Goal: Navigation & Orientation: Find specific page/section

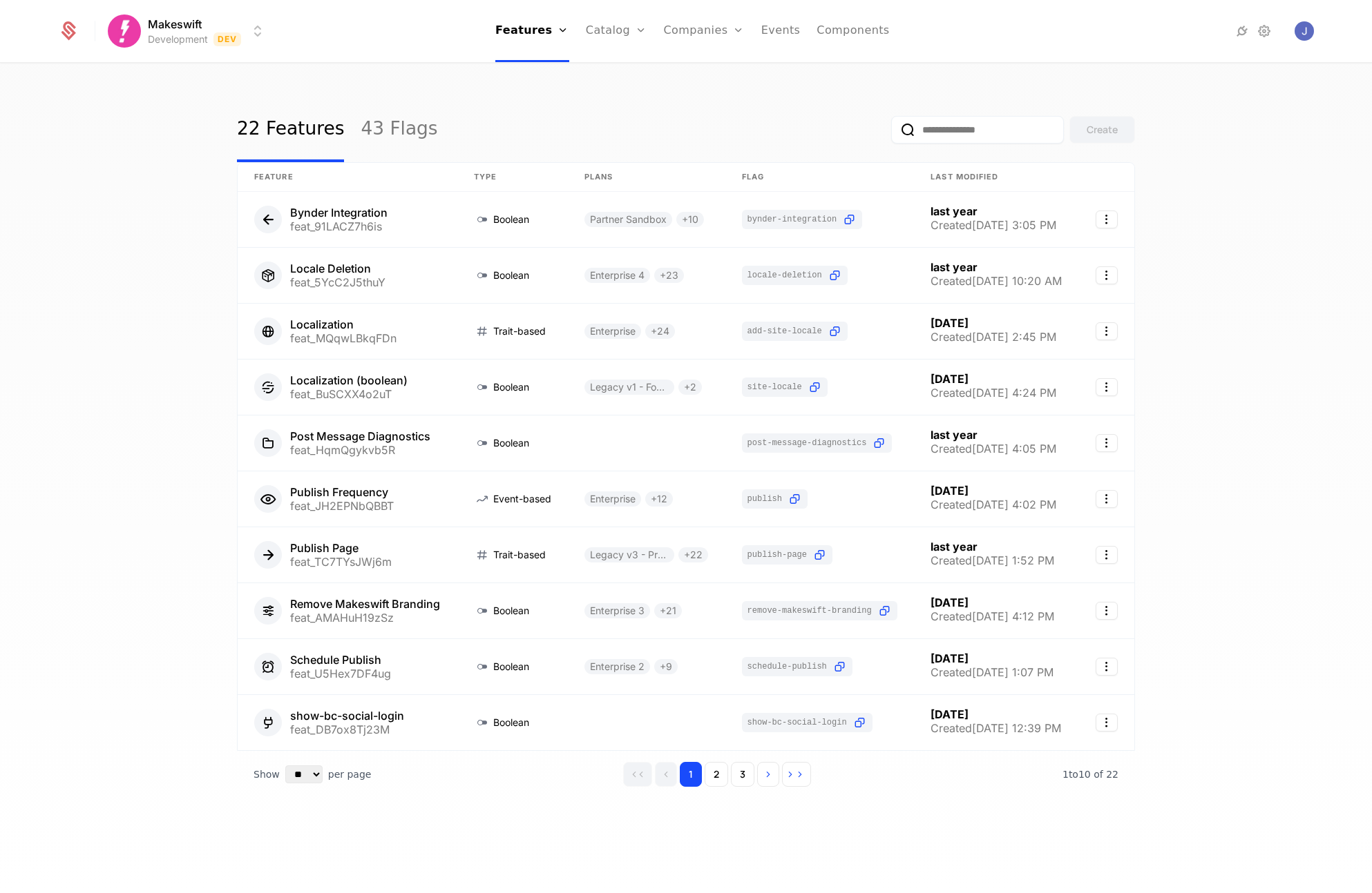
click at [1235, 199] on div "22 Features 43 Flags Create Feature Type Plans Flag Last Modified Bynder Integr…" at bounding box center [686, 483] width 1372 height 837
click at [222, 24] on html "Makeswift Development Dev Features Features Flags Catalog Plans Add Ons Credits…" at bounding box center [686, 447] width 1372 height 893
click at [167, 72] on div "Development" at bounding box center [160, 72] width 74 height 11
click at [160, 102] on div "22 Features 43 Flags Create Feature Type Plans Flag Last Modified Bynder Integr…" at bounding box center [686, 483] width 1372 height 837
click at [400, 127] on link "43 Flags" at bounding box center [399, 130] width 77 height 65
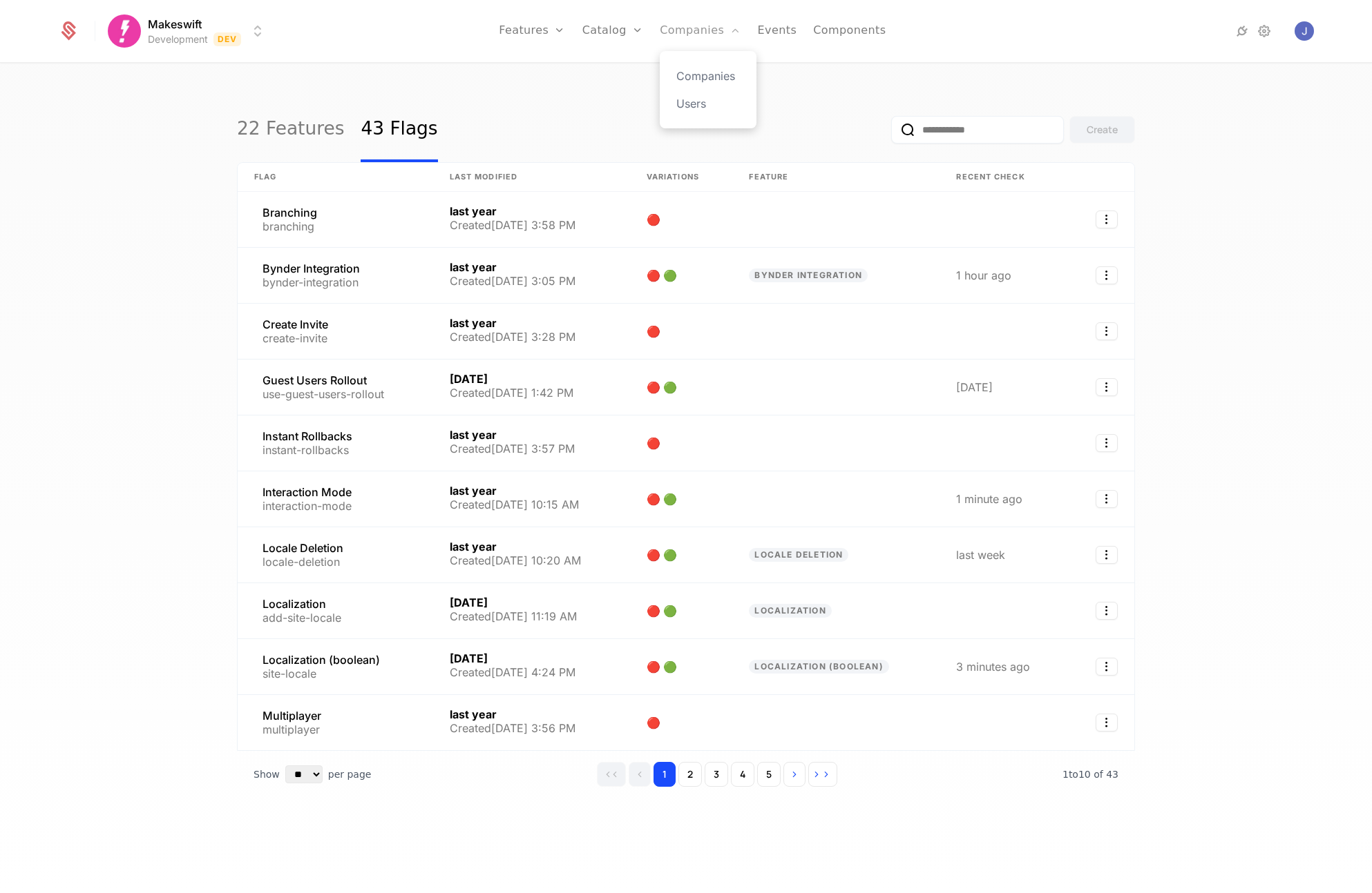
drag, startPoint x: 612, startPoint y: 94, endPoint x: 735, endPoint y: 61, distance: 127.3
click at [612, 94] on div "22 Features 43 Flags Create Flag Last Modified Variations Feature Recent check …" at bounding box center [686, 483] width 1372 height 837
click at [1303, 28] on span "Open user button" at bounding box center [1304, 31] width 20 height 20
click at [1136, 28] on div at bounding box center [1195, 31] width 154 height 17
click at [233, 40] on html "Makeswift Development Dev Features Features Flags Catalog Plans Add Ons Credits…" at bounding box center [686, 447] width 1372 height 893
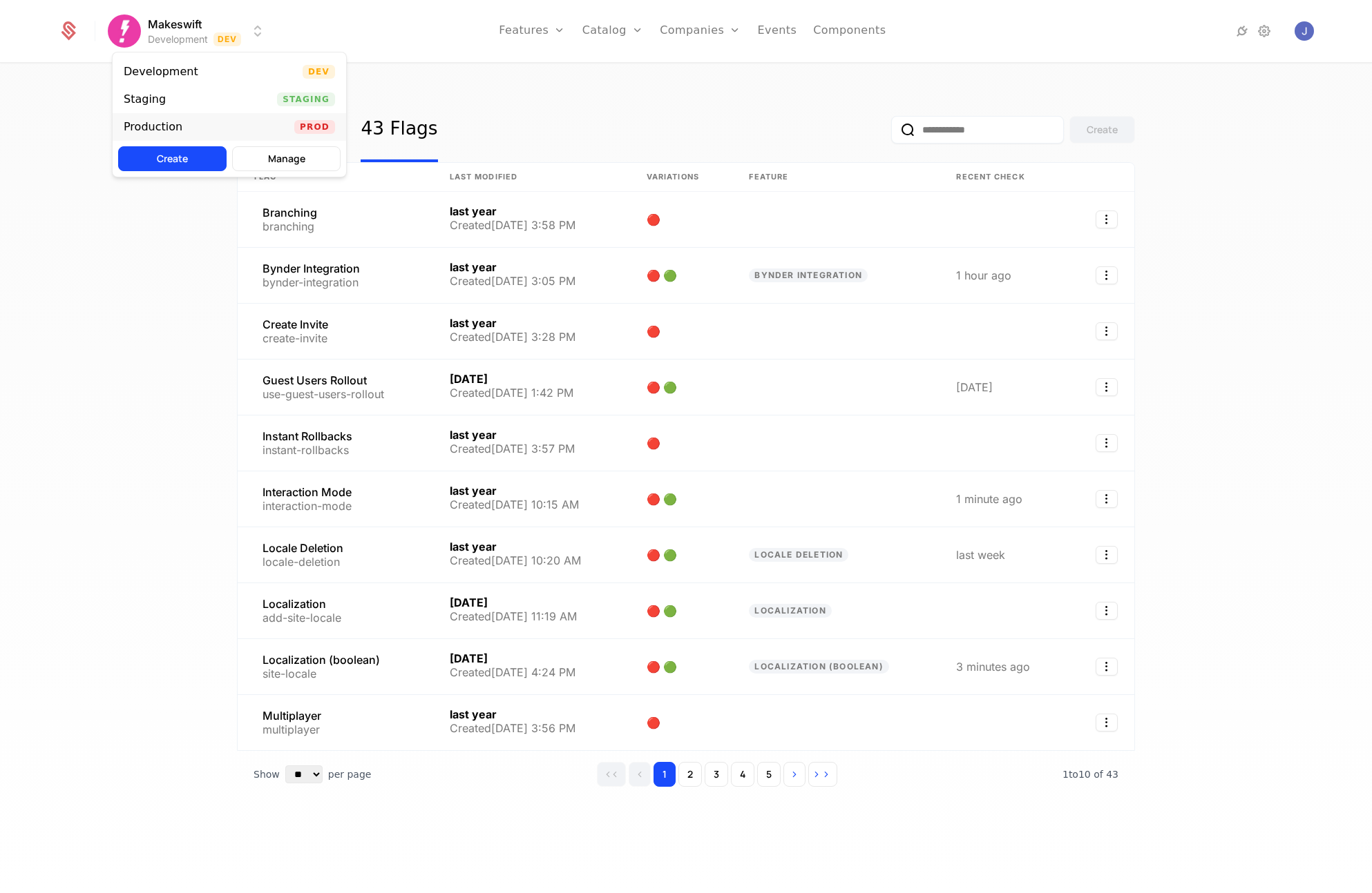
click at [230, 113] on div "Production Prod" at bounding box center [229, 127] width 233 height 27
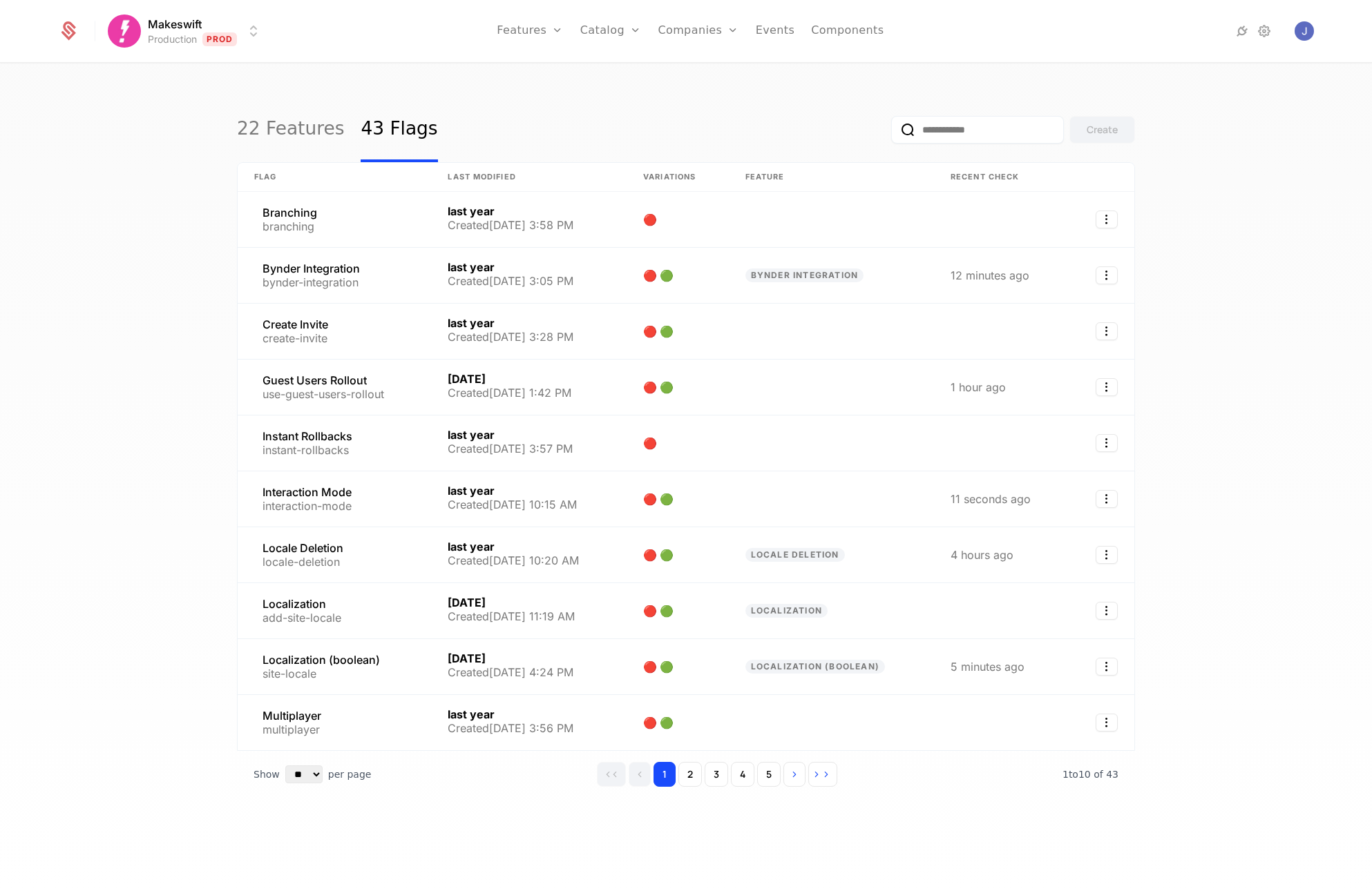
click at [158, 138] on div "22 Features 43 Flags Create Flag Last Modified Variations Feature Recent check …" at bounding box center [686, 483] width 1372 height 837
click at [364, 127] on link "43 Flags" at bounding box center [399, 130] width 77 height 65
click at [288, 131] on link "22 Features" at bounding box center [291, 130] width 107 height 65
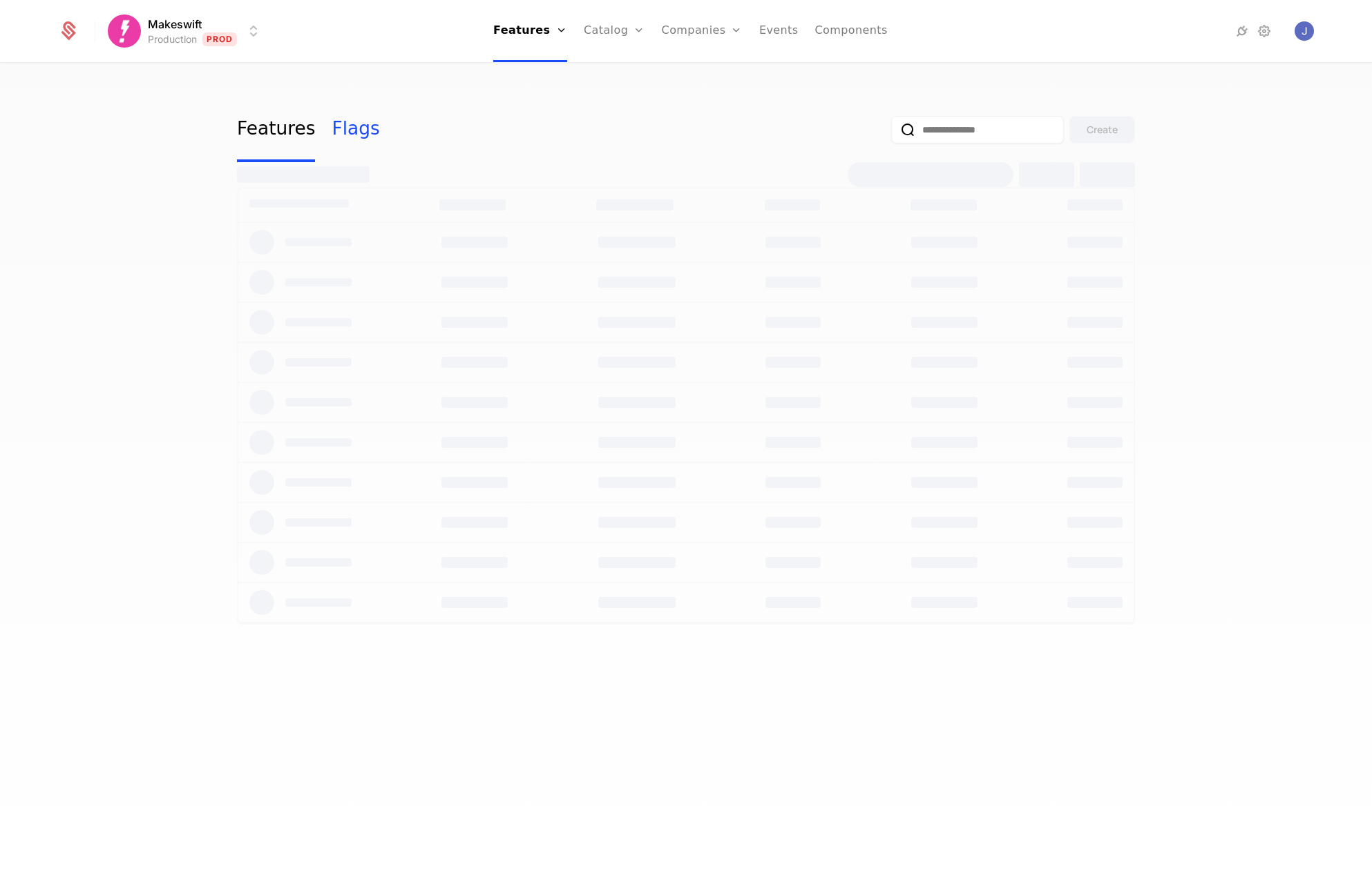
click at [364, 122] on link "Flags" at bounding box center [356, 130] width 48 height 65
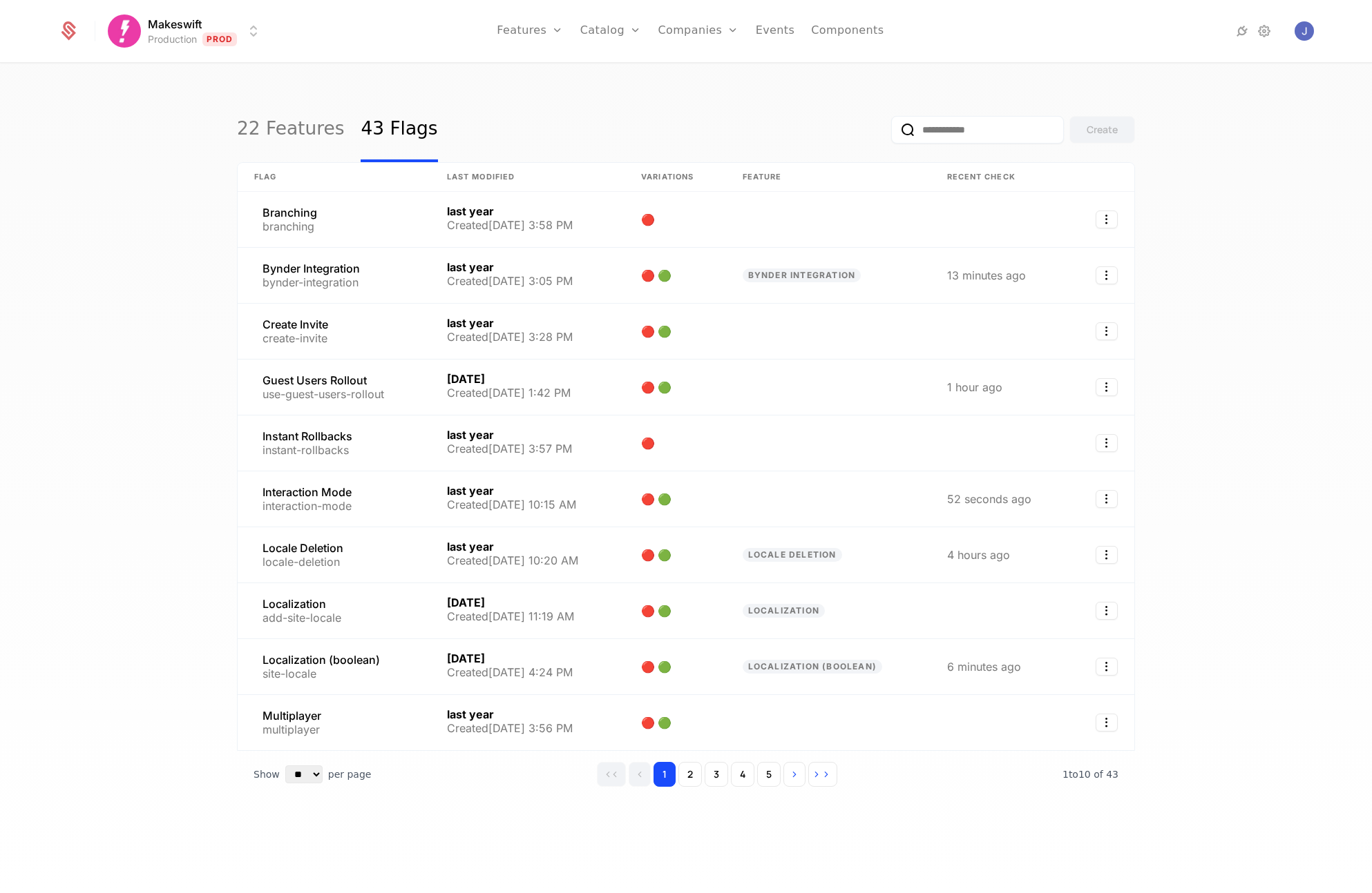
click at [254, 24] on html "Makeswift Production Prod Features Features Flags Catalog Plans Add Ons Credits…" at bounding box center [686, 447] width 1372 height 893
click at [227, 63] on div "Development Dev" at bounding box center [229, 72] width 233 height 27
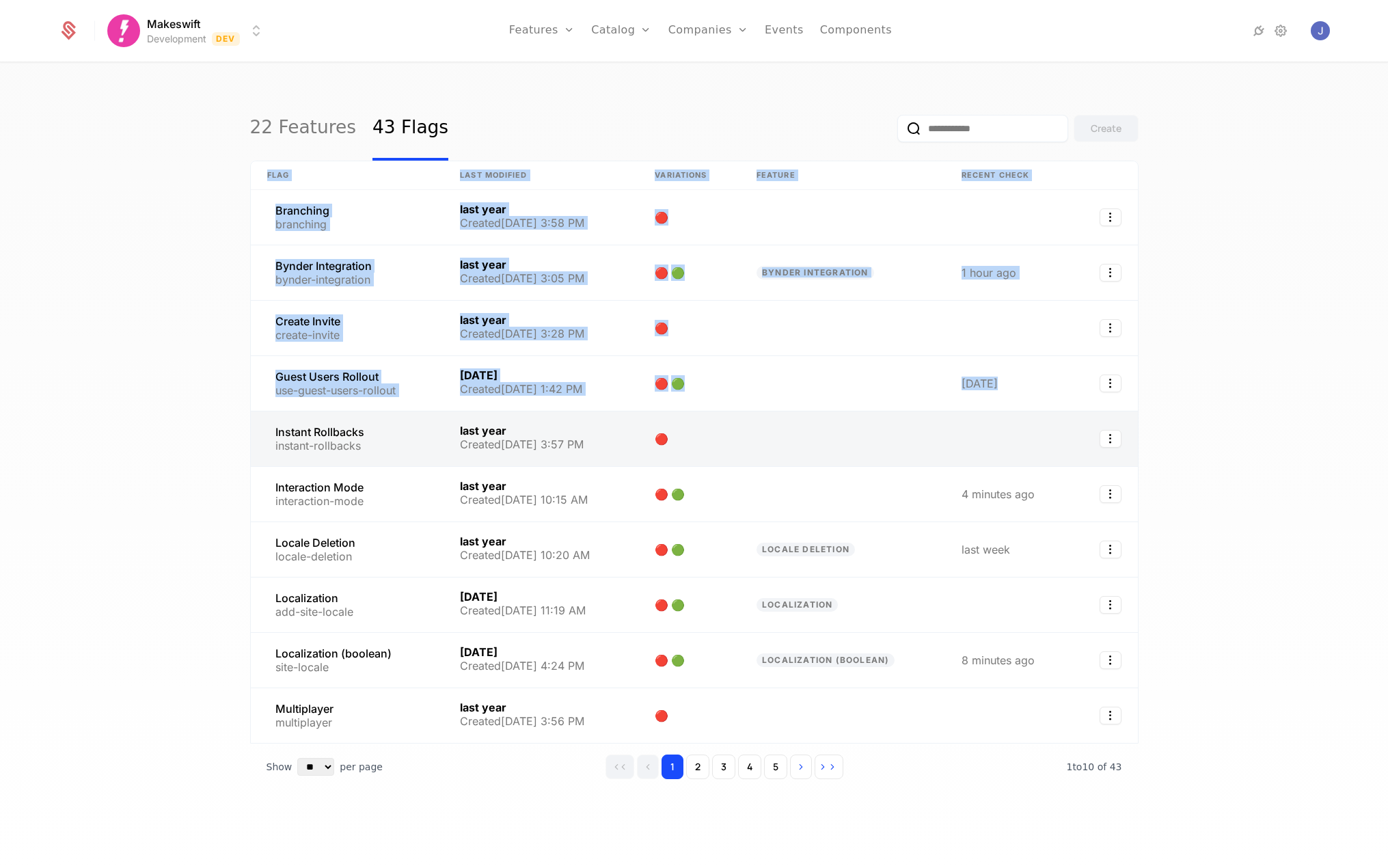
drag, startPoint x: 145, startPoint y: 257, endPoint x: 363, endPoint y: 428, distance: 277.1
click at [363, 428] on div "22 Features 43 Flags Create Flag Last Modified Variations Feature Recent check …" at bounding box center [694, 470] width 1388 height 812
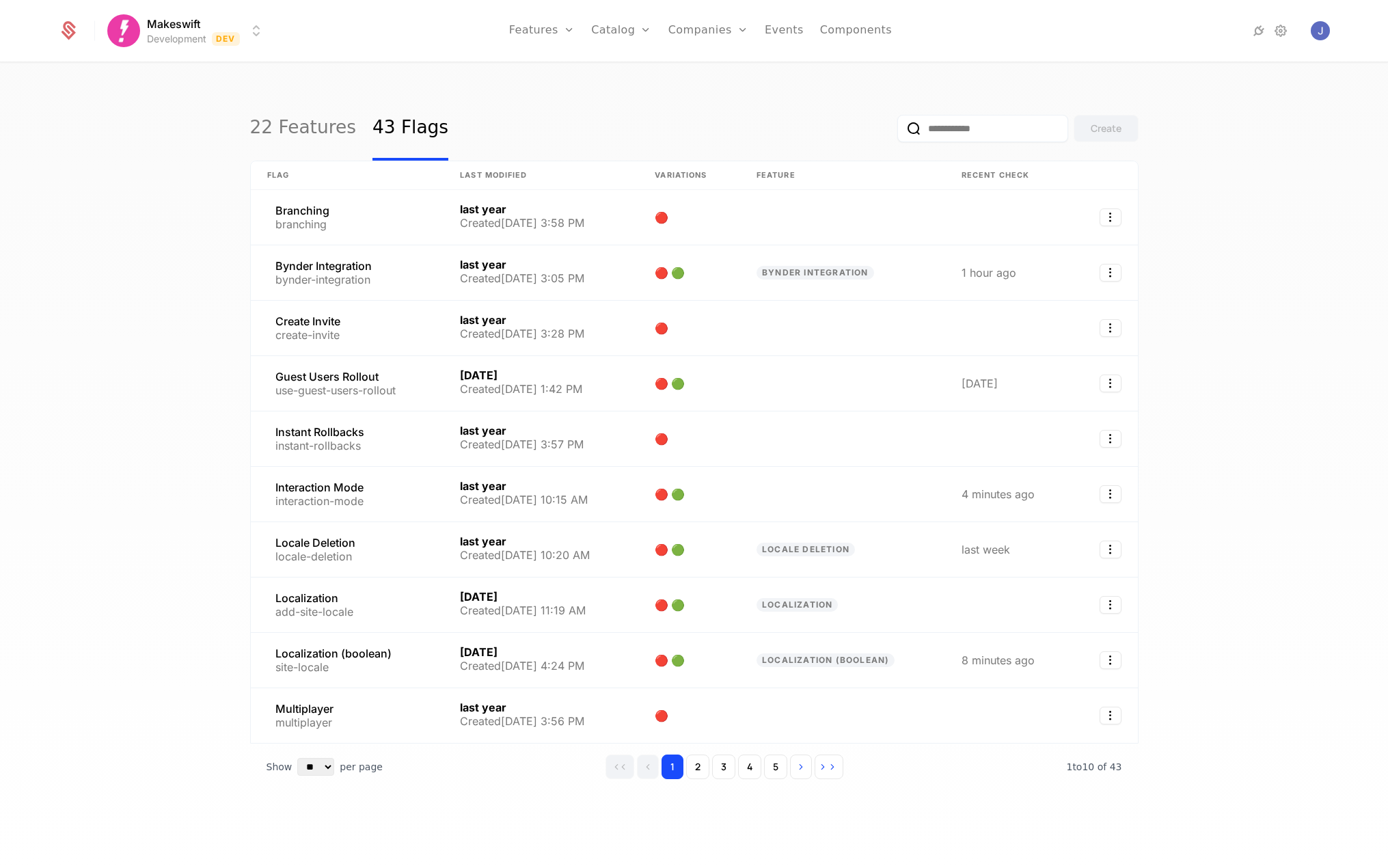
click at [146, 396] on div "22 Features 43 Flags Create Flag Last Modified Variations Feature Recent check …" at bounding box center [694, 470] width 1388 height 812
drag, startPoint x: 1191, startPoint y: 92, endPoint x: 1163, endPoint y: 108, distance: 32.2
click at [1191, 92] on div "22 Features 43 Flags Create Flag Last Modified Variations Feature Recent check …" at bounding box center [694, 470] width 1388 height 812
click at [278, 127] on link "22 Features" at bounding box center [303, 129] width 106 height 64
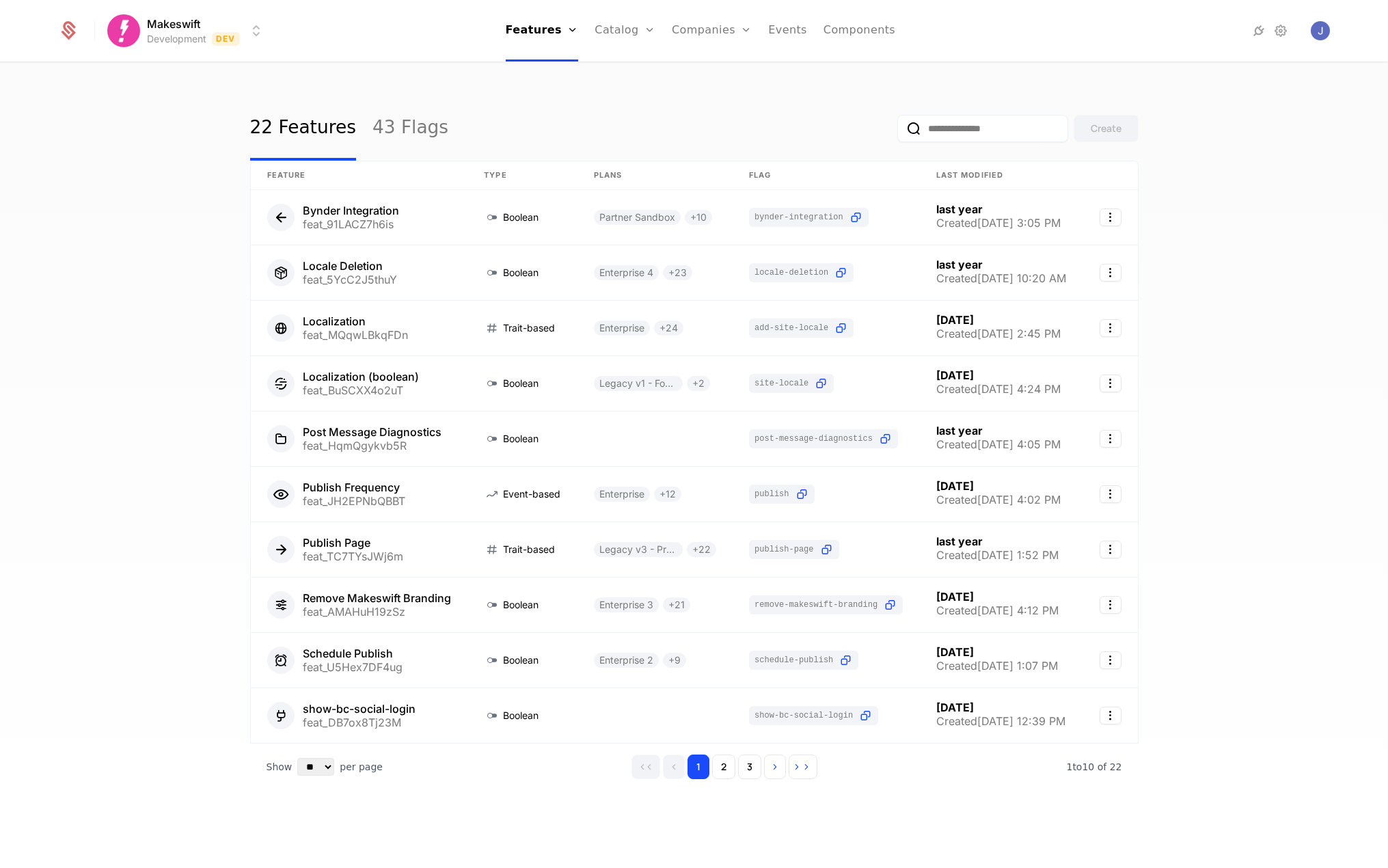
click at [357, 125] on div "22 Features 43 Flags" at bounding box center [350, 129] width 199 height 64
click at [383, 123] on link "43 Flags" at bounding box center [410, 129] width 76 height 64
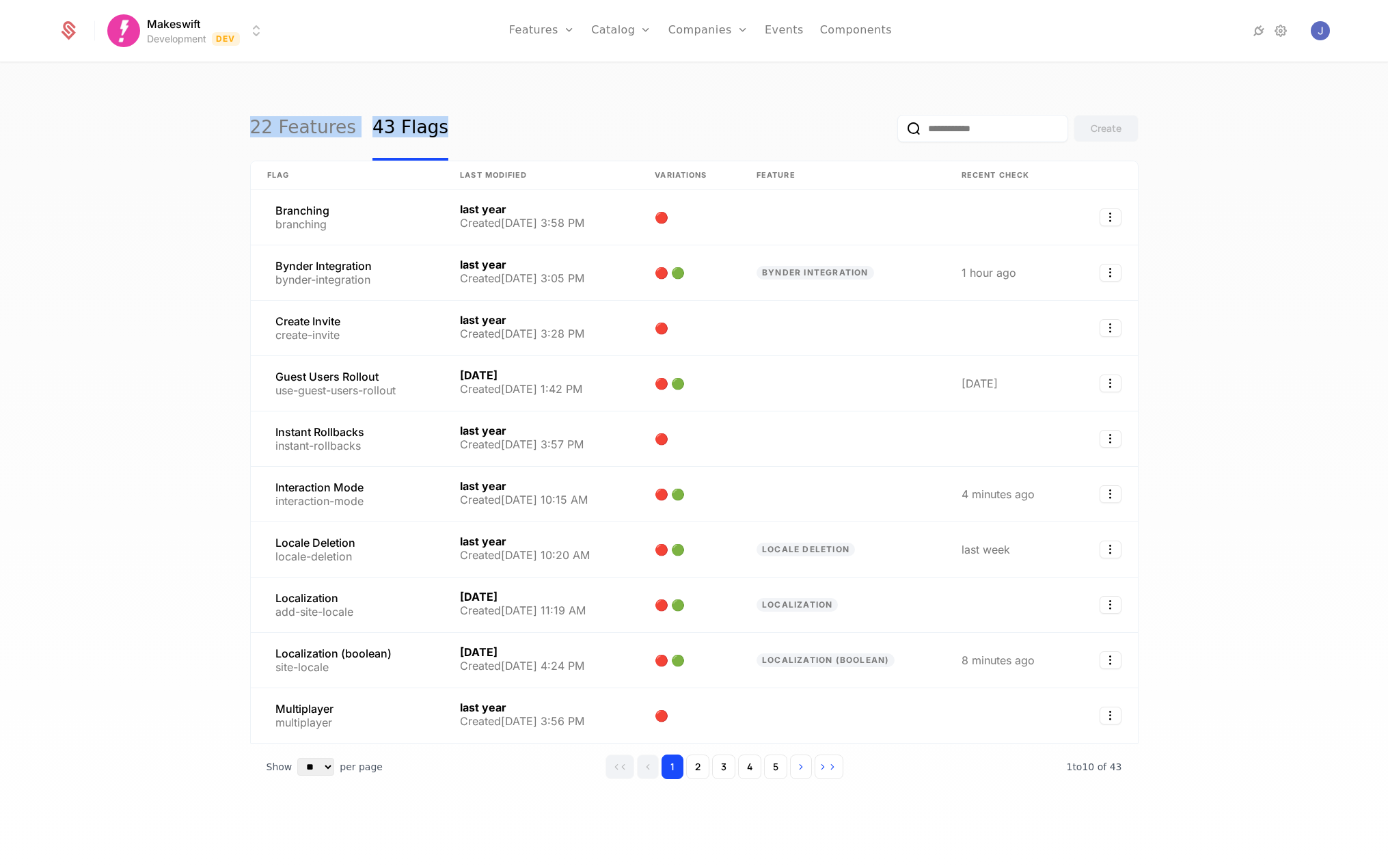
drag, startPoint x: 325, startPoint y: 64, endPoint x: 474, endPoint y: 122, distance: 159.9
click at [471, 125] on div "22 Features 43 Flags Create Flag Last Modified Variations Feature Recent check …" at bounding box center [694, 470] width 1388 height 812
click at [497, 97] on div "22 Features 43 Flags Create" at bounding box center [694, 129] width 888 height 64
drag, startPoint x: 213, startPoint y: 116, endPoint x: 458, endPoint y: 120, distance: 245.0
click at [466, 120] on div "22 Features 43 Flags Create Flag Last Modified Variations Feature Recent check …" at bounding box center [694, 470] width 1388 height 812
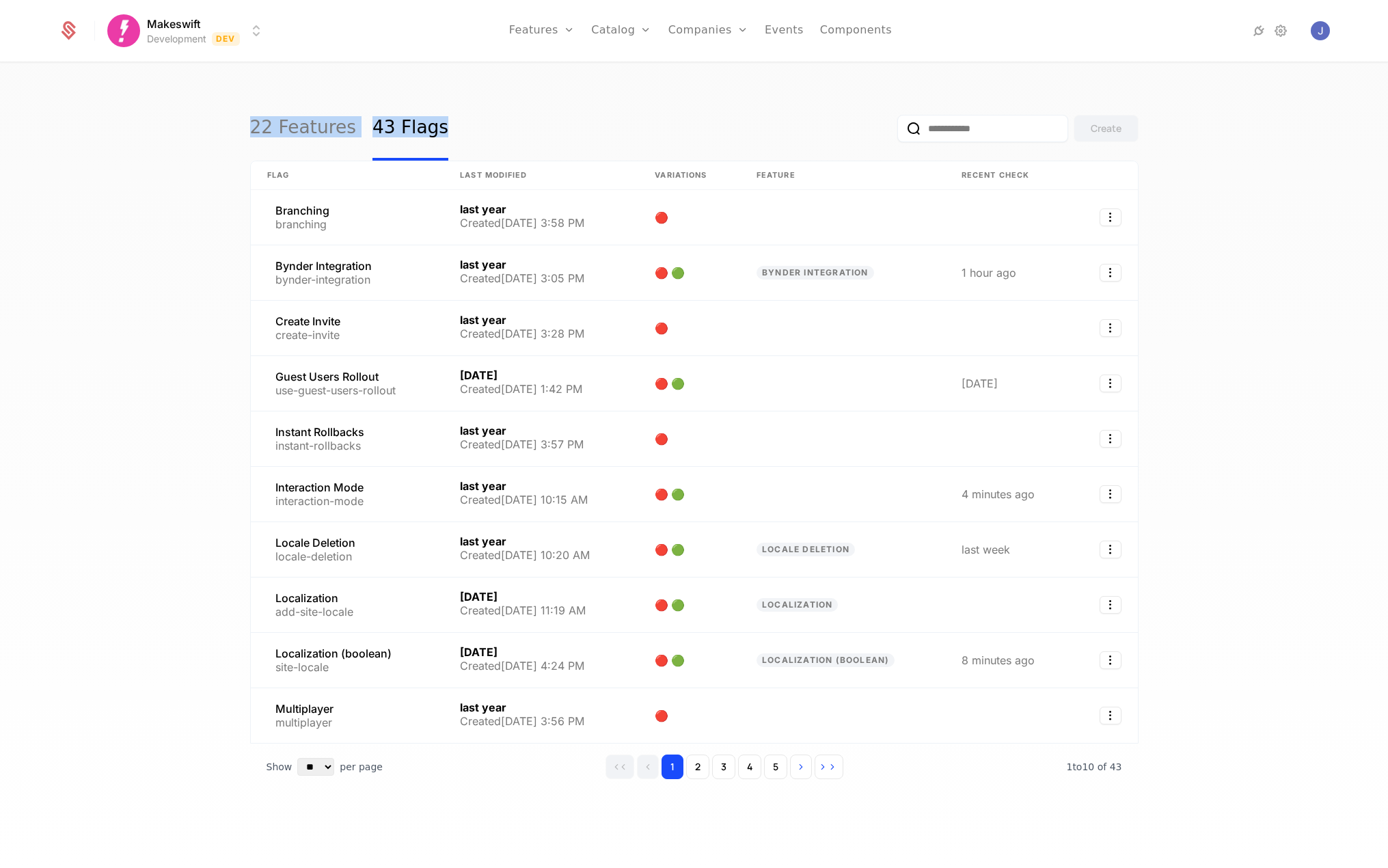
click at [321, 86] on div "22 Features 43 Flags Create Flag Last Modified Variations Feature Recent check …" at bounding box center [694, 470] width 1388 height 812
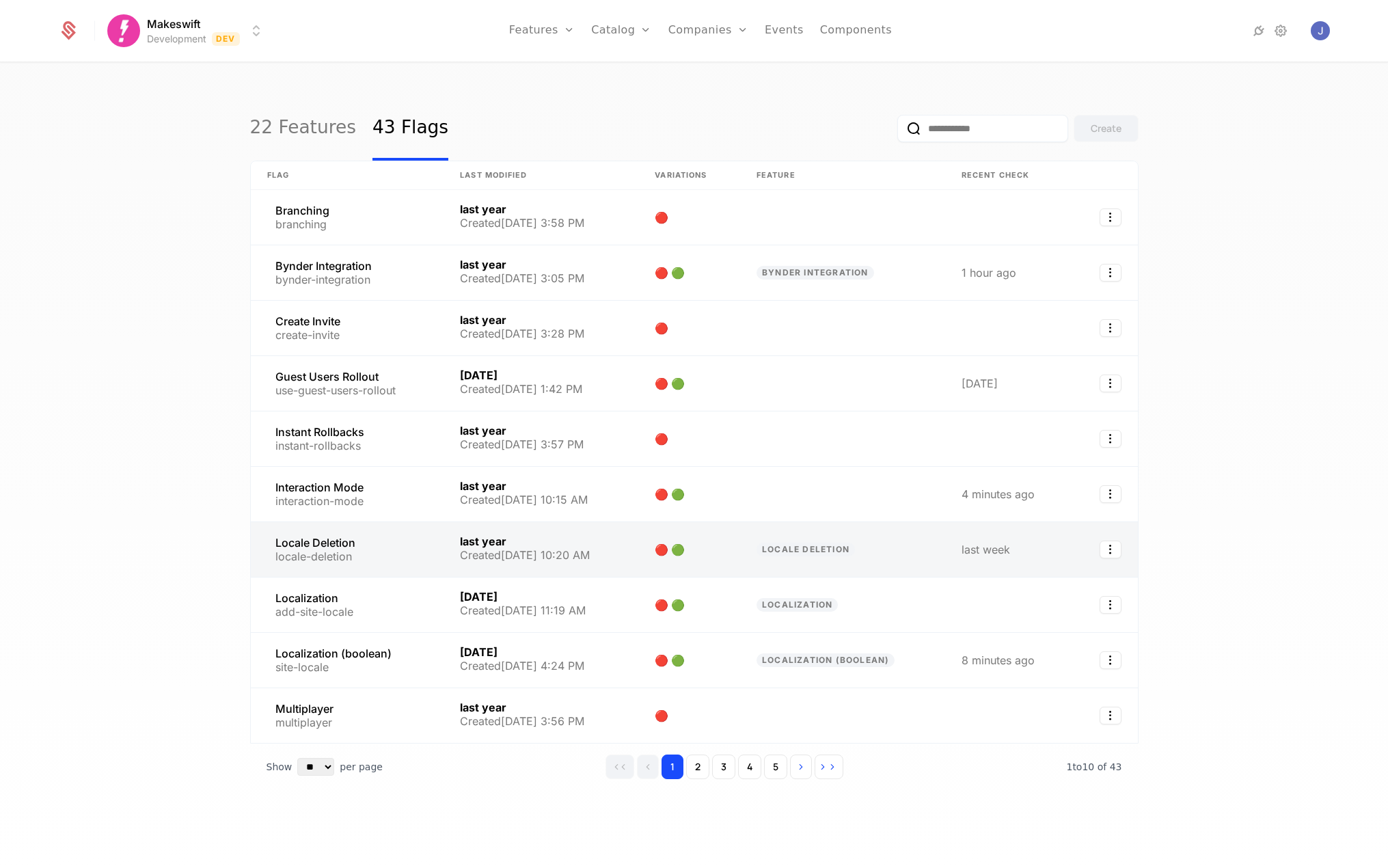
click at [353, 531] on link at bounding box center [348, 549] width 193 height 54
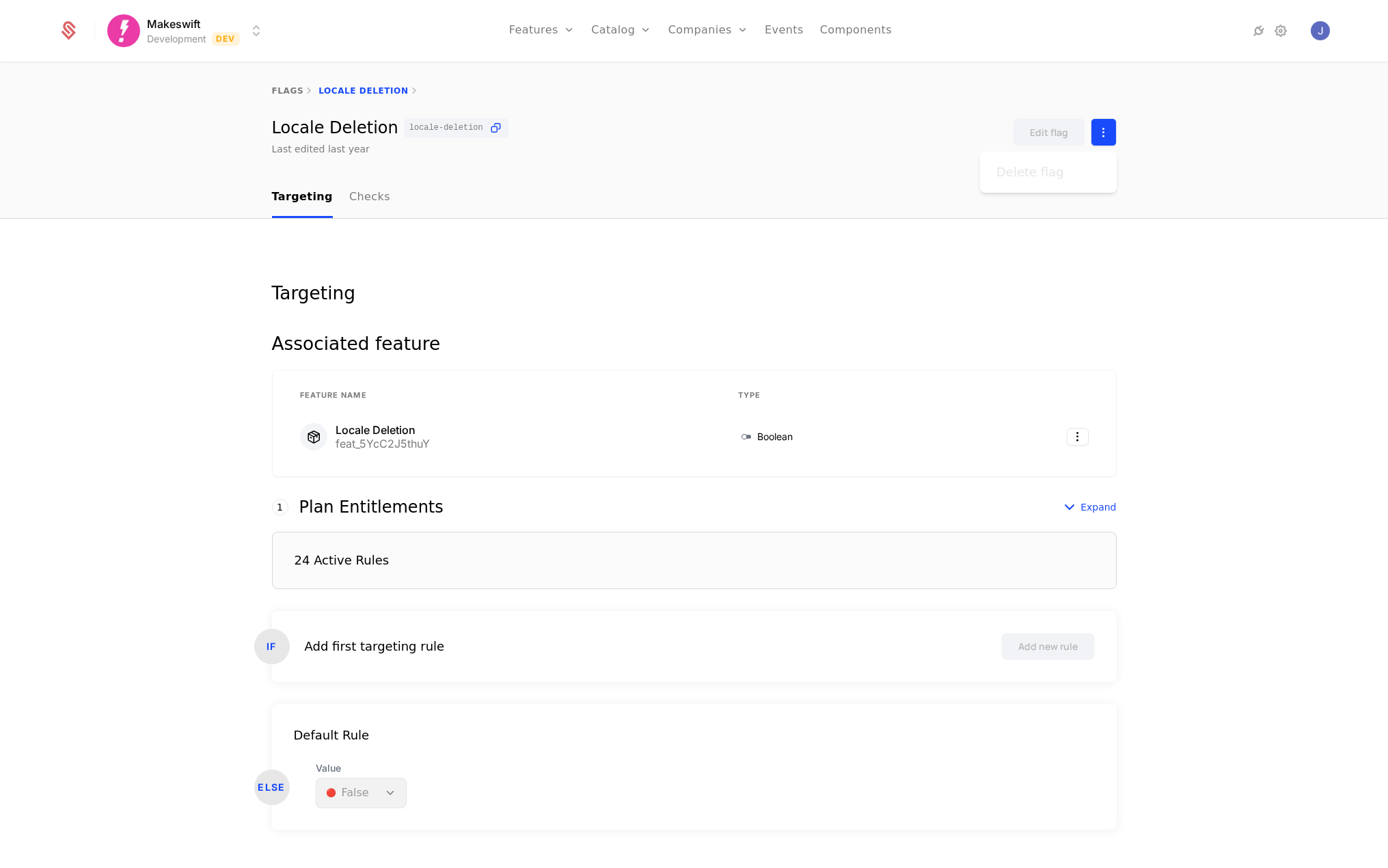
click at [1097, 134] on html "Makeswift Development Dev Features Features Flags Catalog Plans Add Ons Credits…" at bounding box center [694, 434] width 1388 height 868
click at [678, 102] on html "Makeswift Development Dev Features Features Flags Catalog Plans Add Ons Credits…" at bounding box center [694, 434] width 1388 height 868
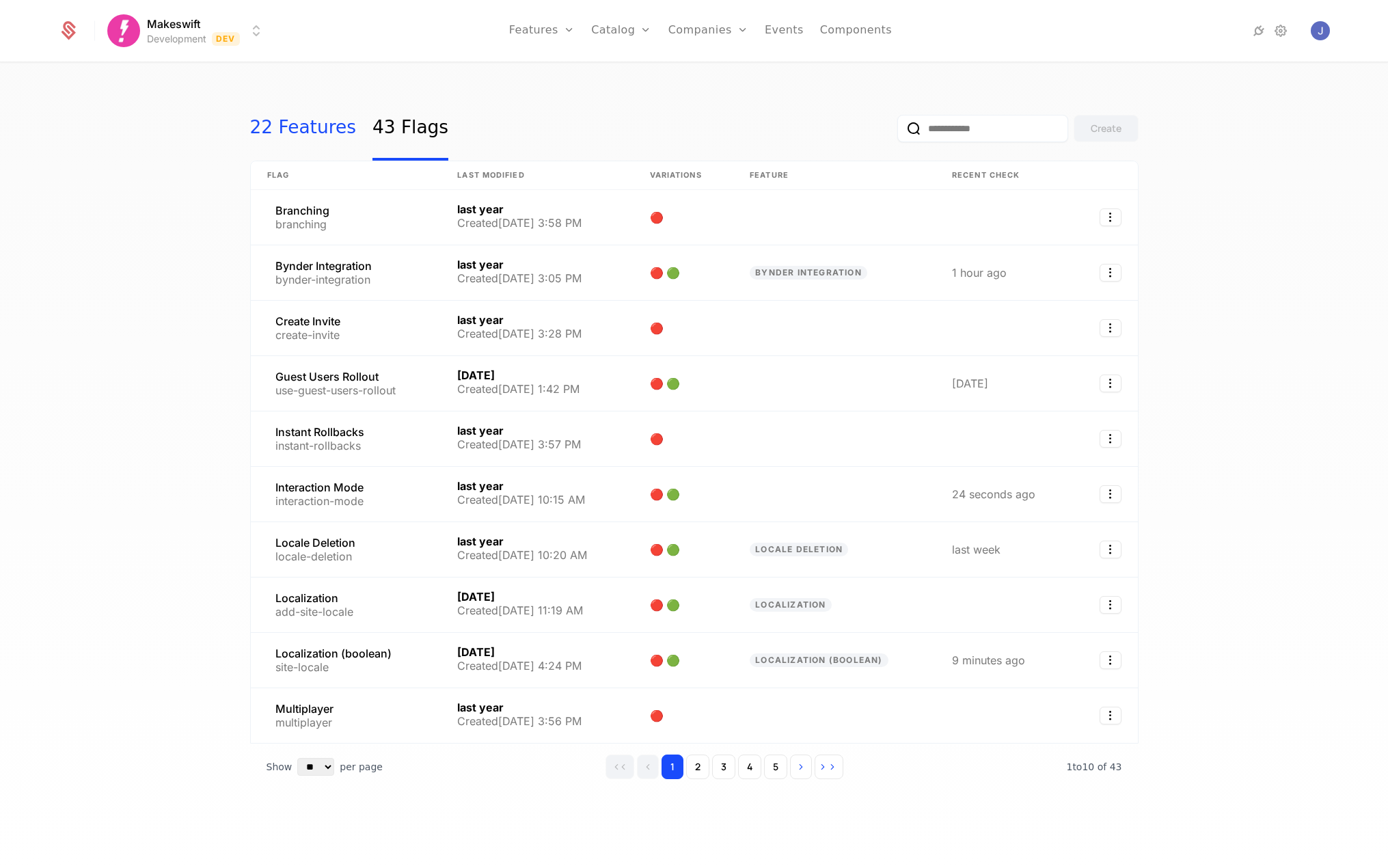
click at [285, 131] on link "22 Features" at bounding box center [303, 129] width 106 height 64
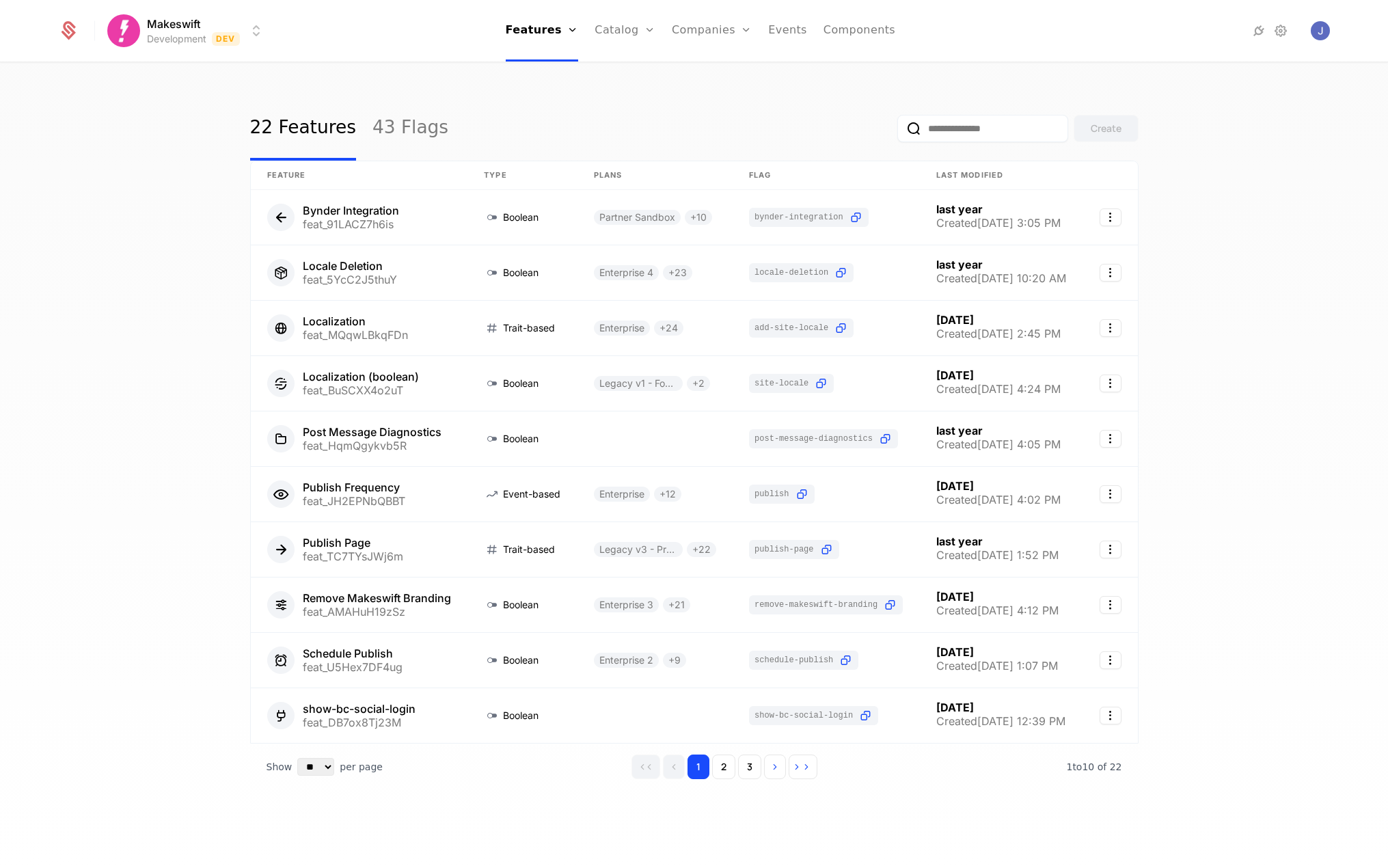
click at [457, 116] on div "22 Features 43 Flags Create" at bounding box center [694, 129] width 888 height 64
click at [403, 129] on link "43 Flags" at bounding box center [410, 129] width 76 height 64
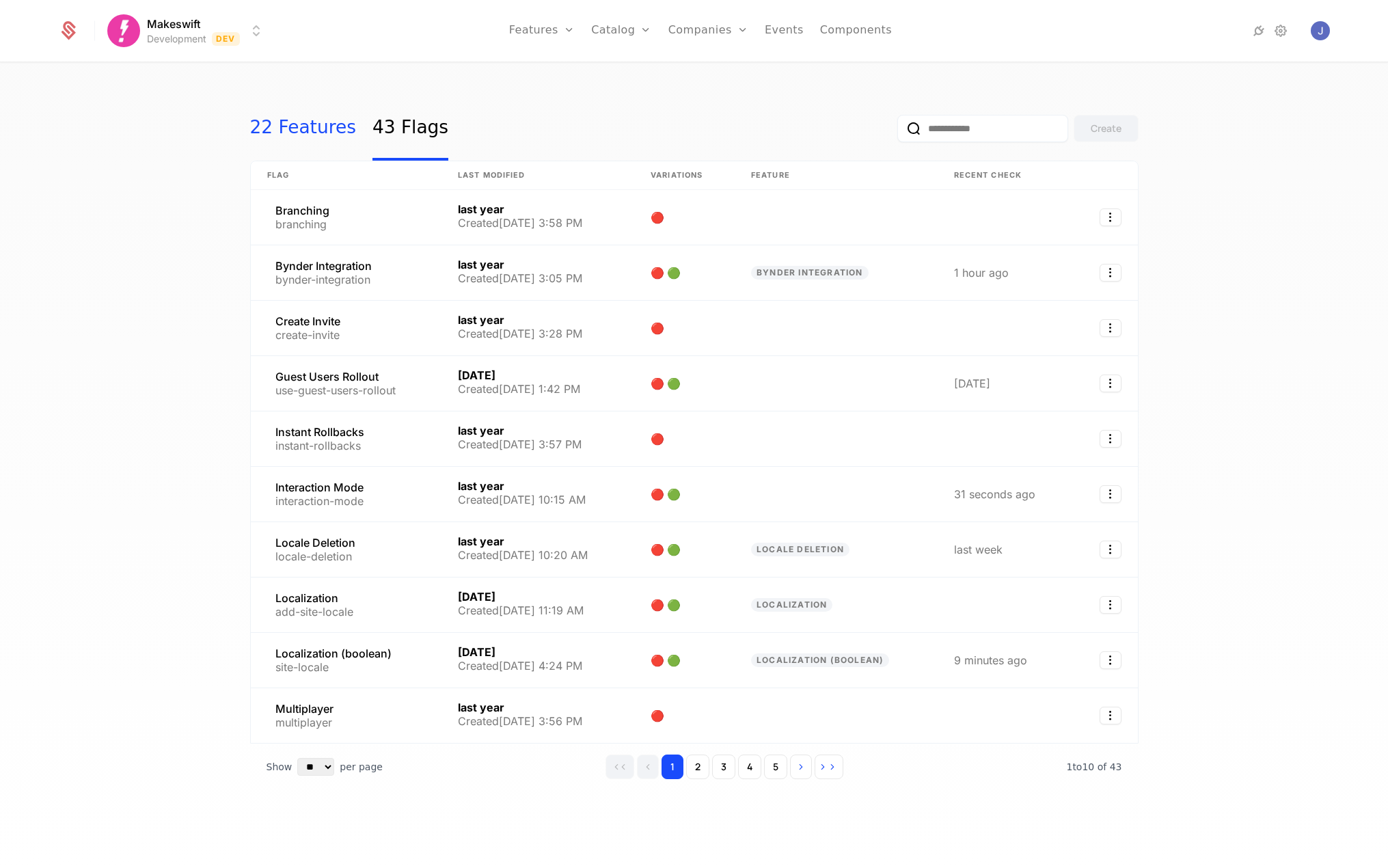
click at [296, 129] on link "22 Features" at bounding box center [303, 129] width 106 height 64
